Goal: Browse casually: Explore the website without a specific task or goal

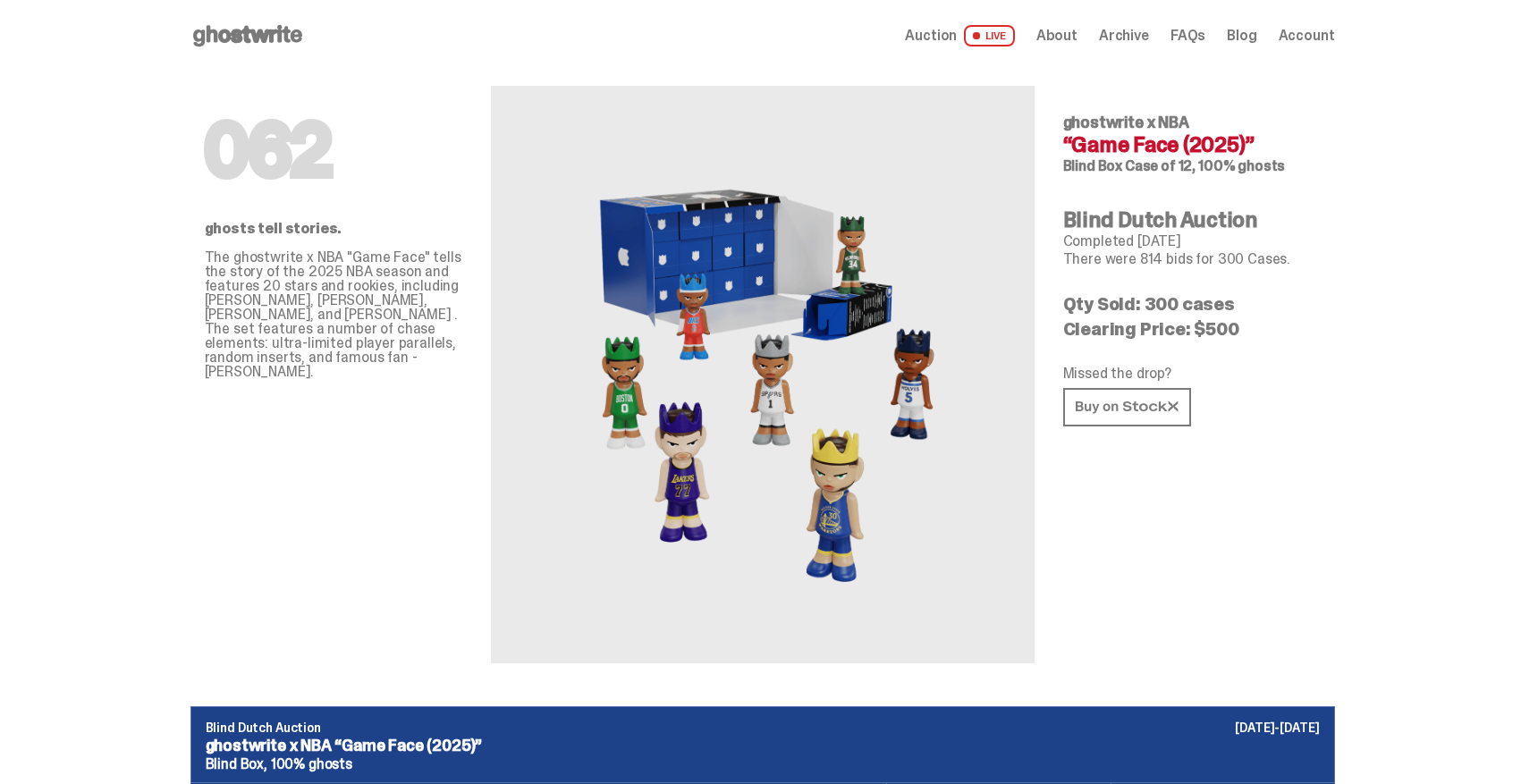
click at [957, 31] on span "Auction" at bounding box center [930, 35] width 52 height 15
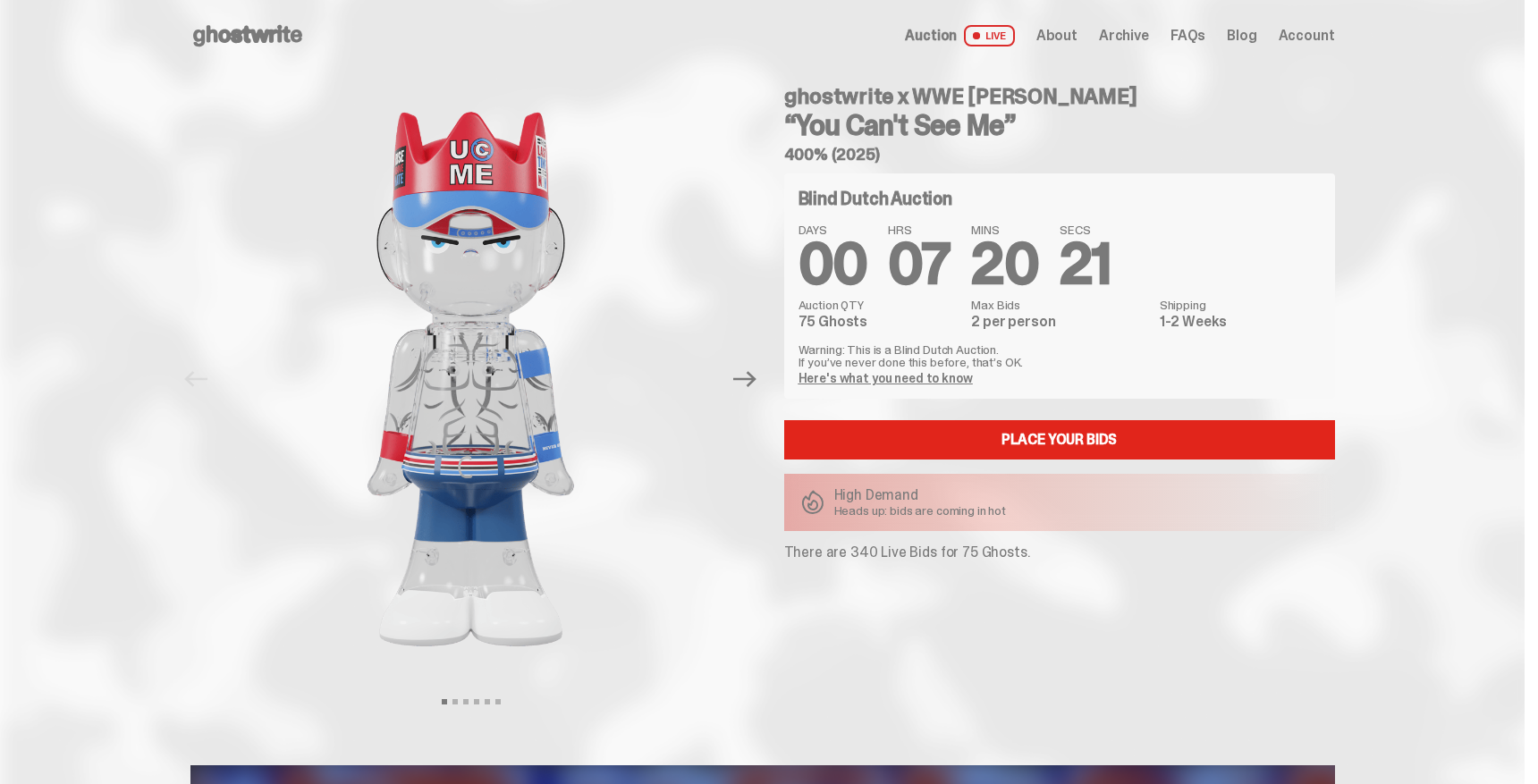
click at [1078, 29] on span "About" at bounding box center [1058, 35] width 41 height 15
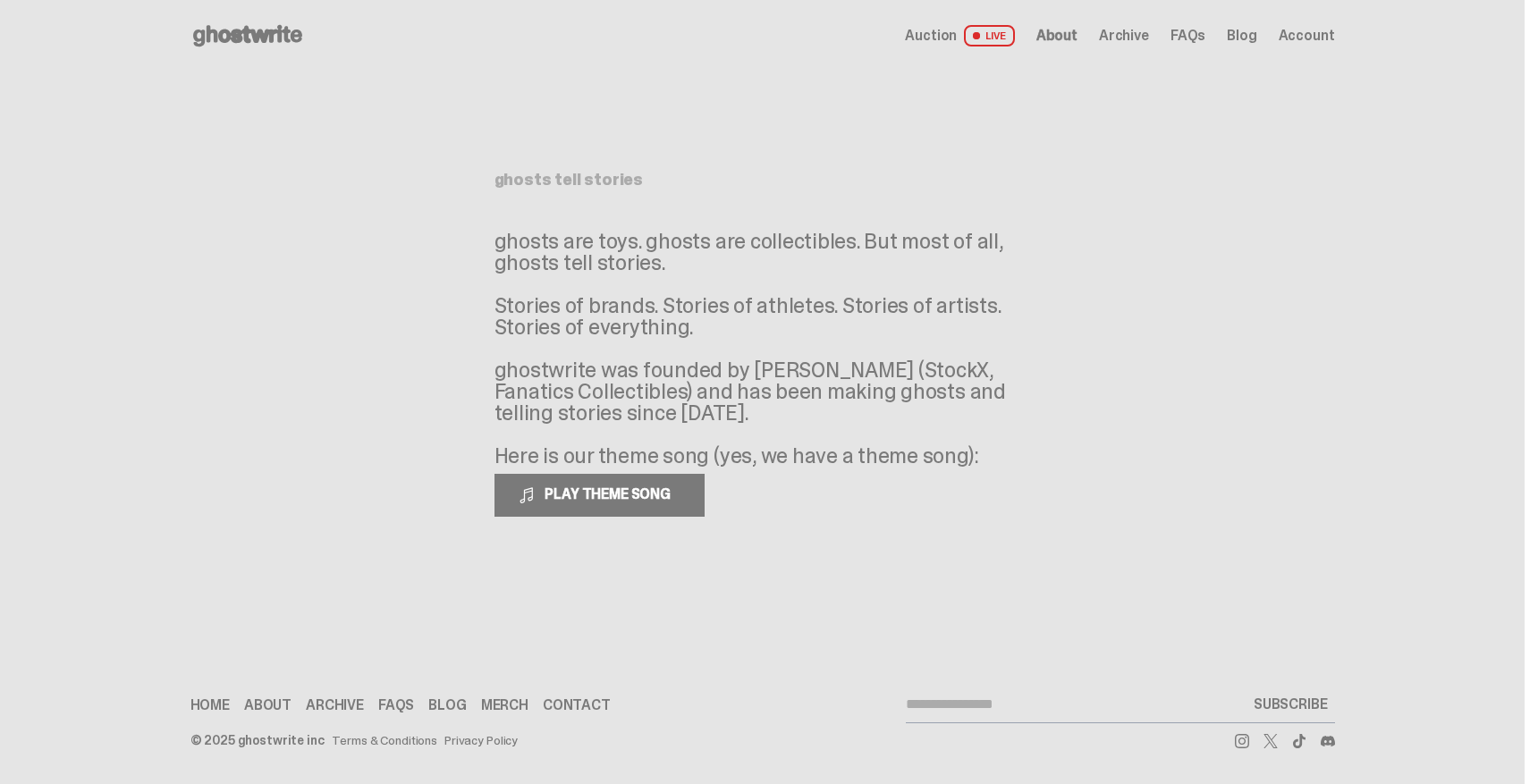
click at [281, 35] on icon at bounding box center [247, 35] width 115 height 28
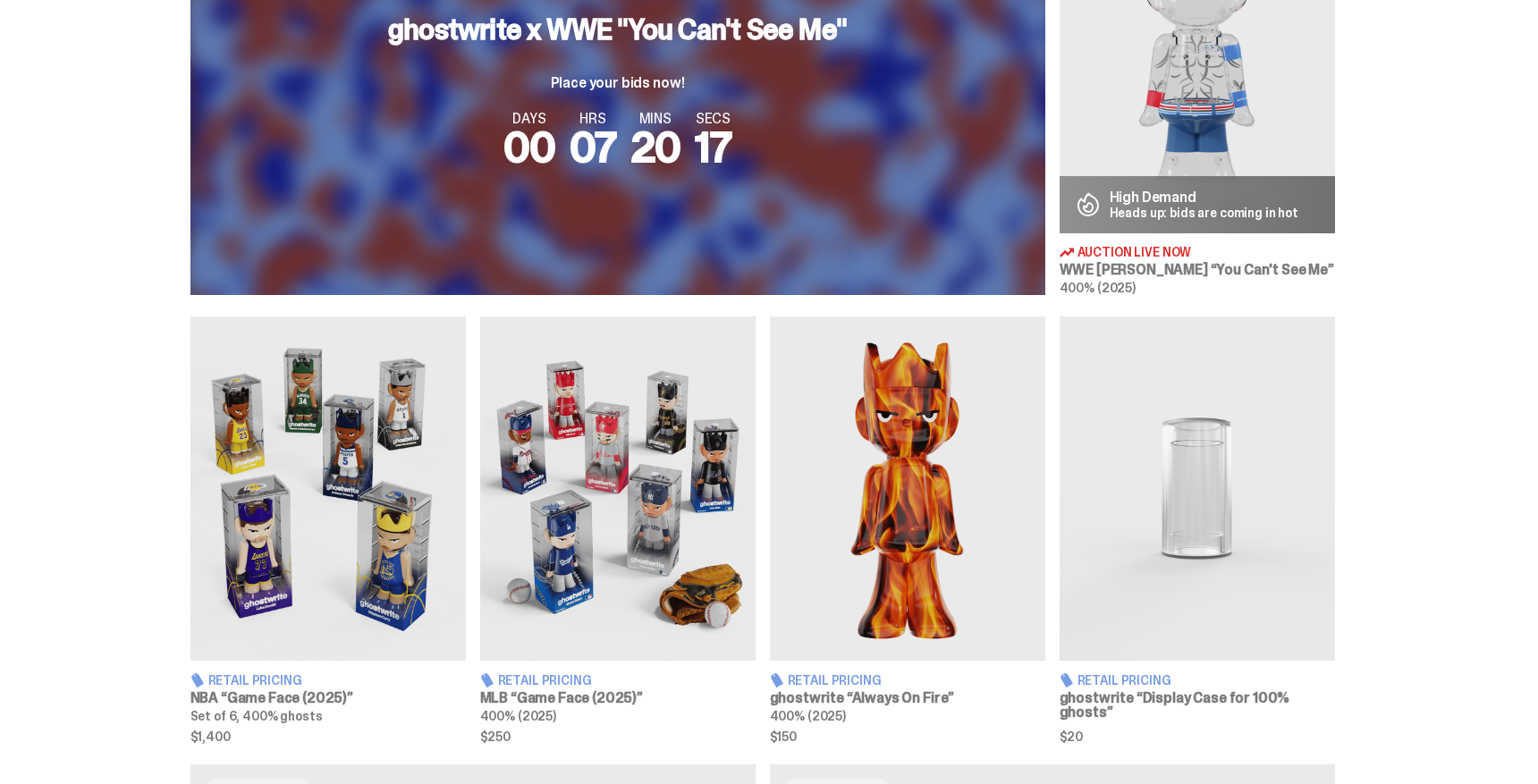
scroll to position [790, 0]
